Goal: Task Accomplishment & Management: Use online tool/utility

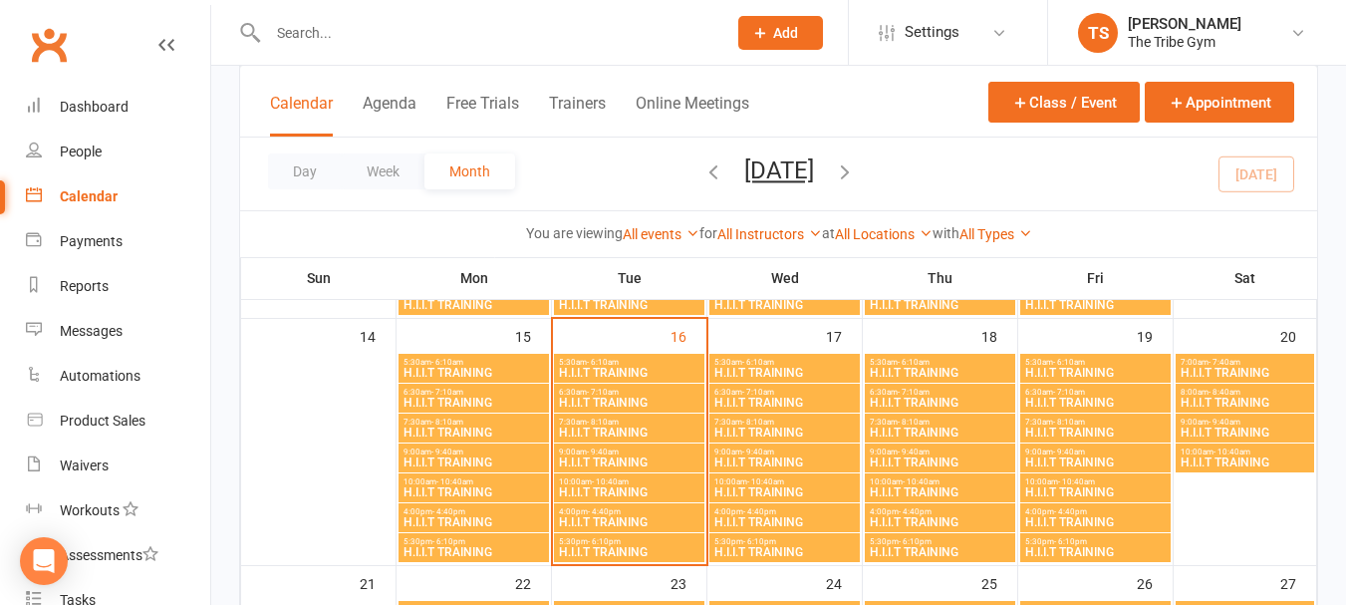
click at [568, 547] on span "H.I.I.T TRAINING" at bounding box center [629, 552] width 143 height 12
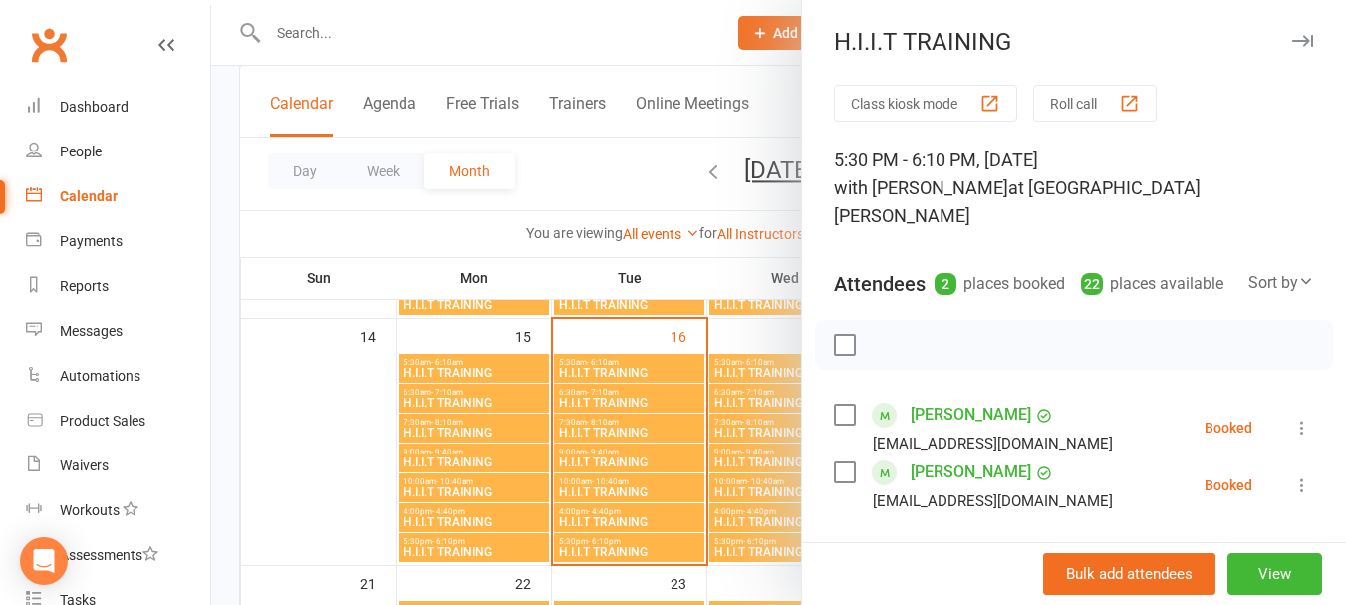
click at [1070, 108] on button "Roll call" at bounding box center [1096, 103] width 124 height 37
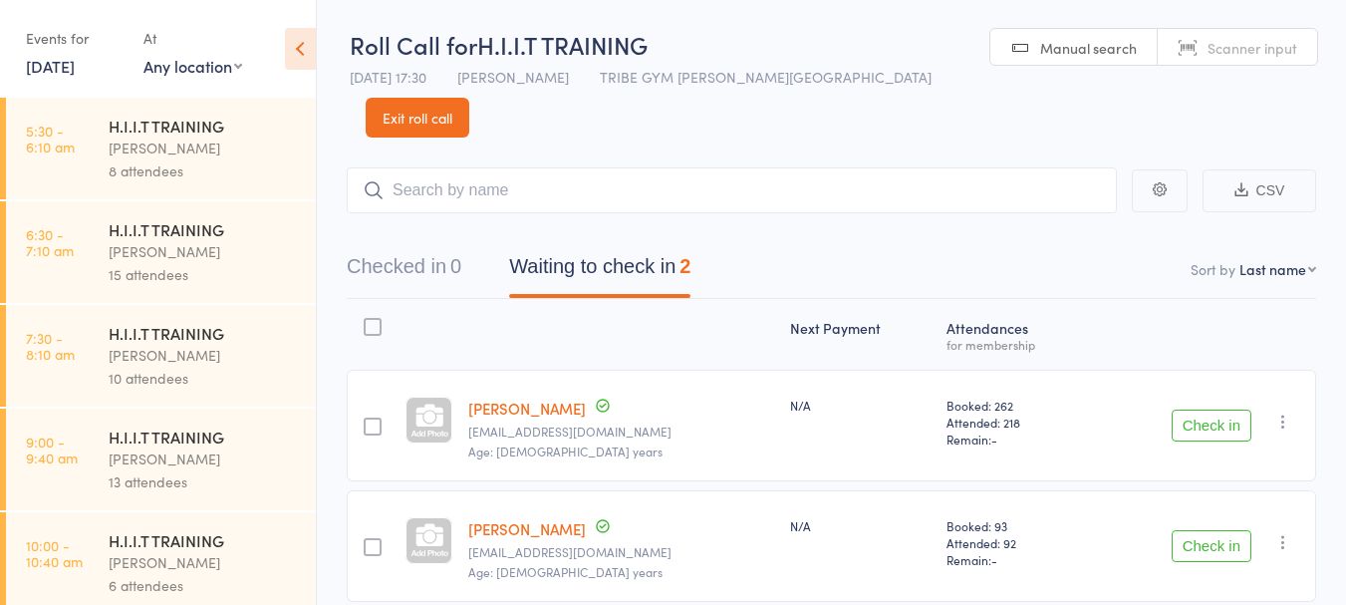
scroll to position [46, 0]
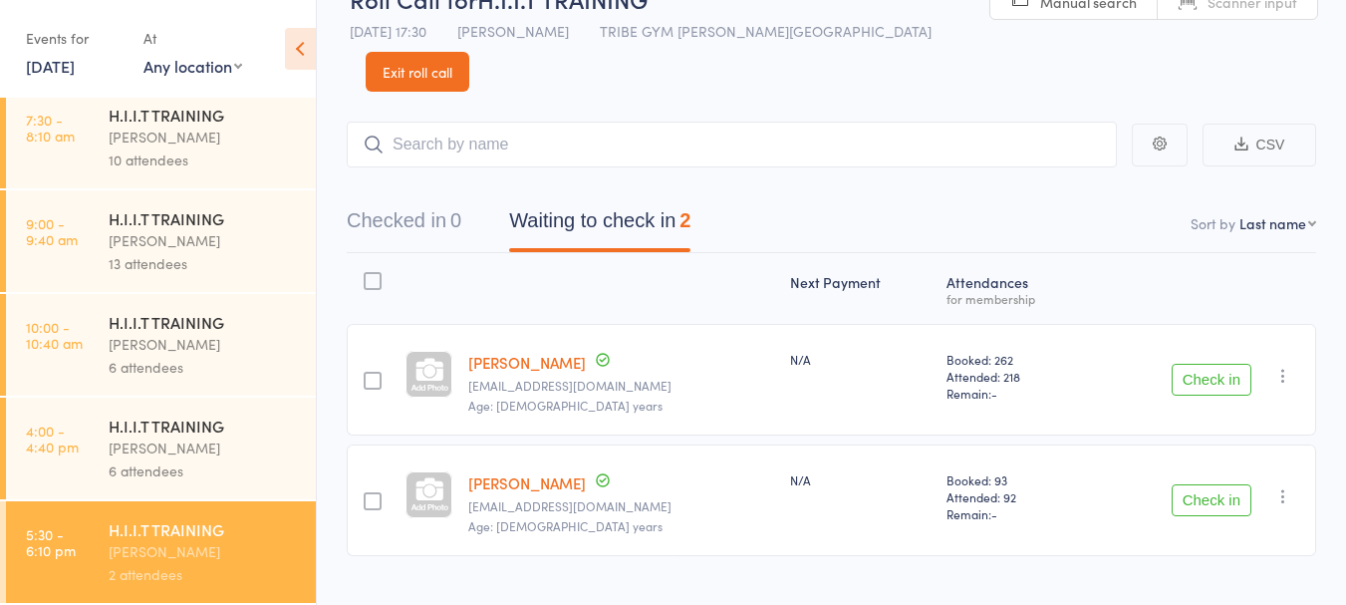
click at [137, 544] on div "[PERSON_NAME]" at bounding box center [204, 551] width 190 height 23
click at [478, 122] on input "search" at bounding box center [732, 145] width 770 height 46
type input "aleks"
click at [1067, 171] on link "Drop in" at bounding box center [1065, 186] width 65 height 31
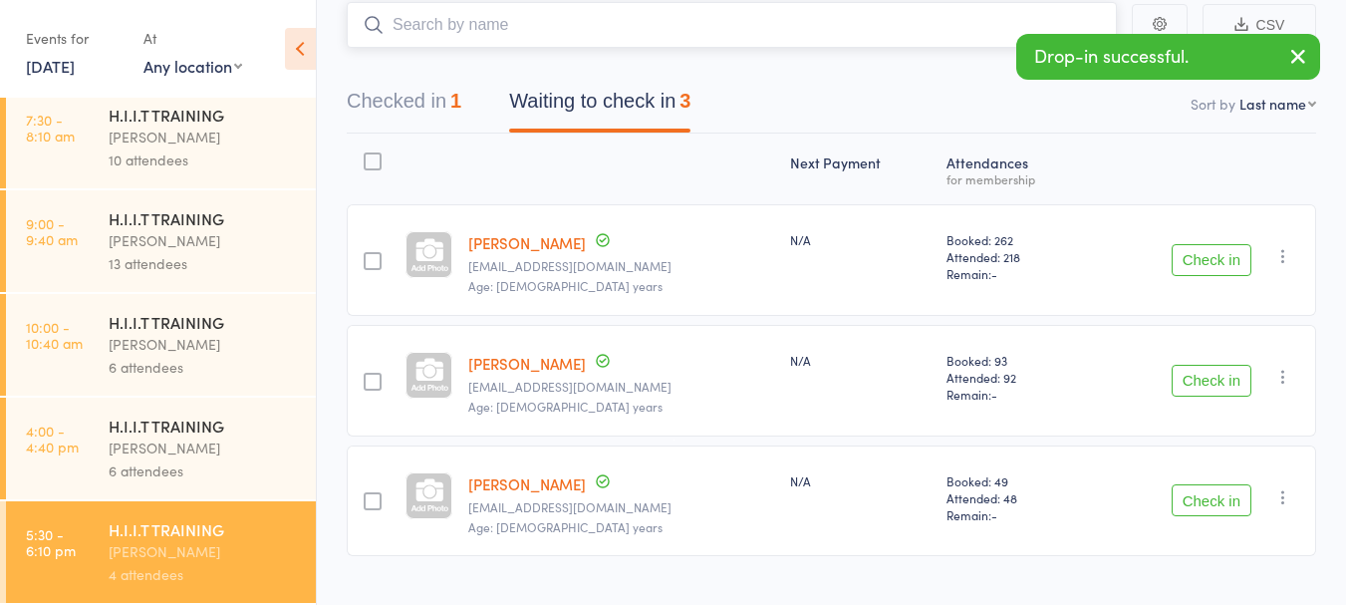
scroll to position [66, 0]
